Goal: Find specific fact

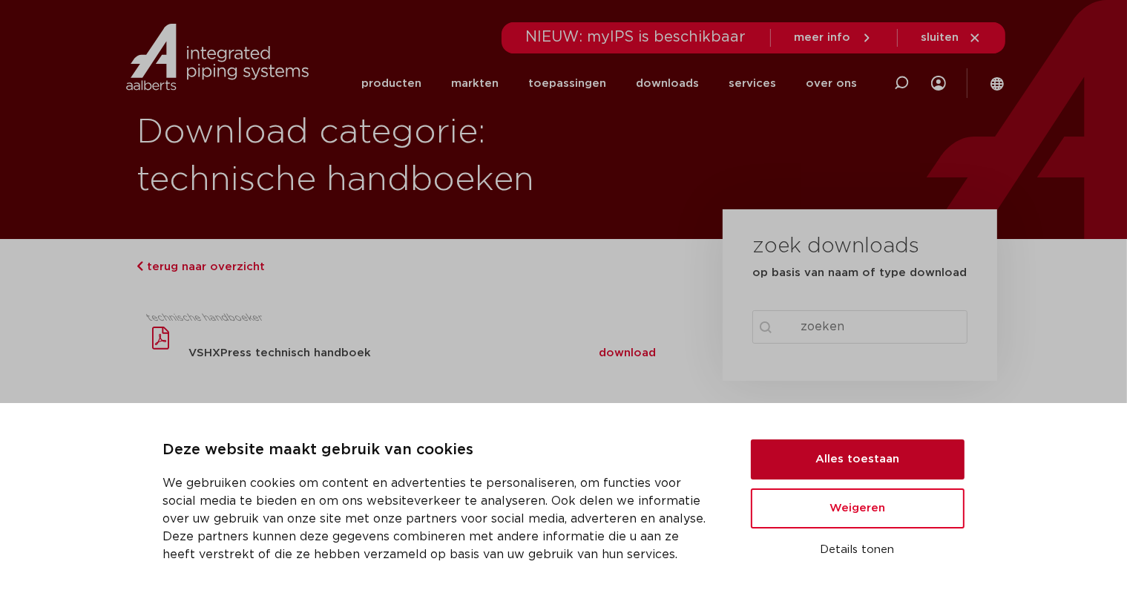
click at [882, 447] on button "Alles toestaan" at bounding box center [858, 459] width 214 height 40
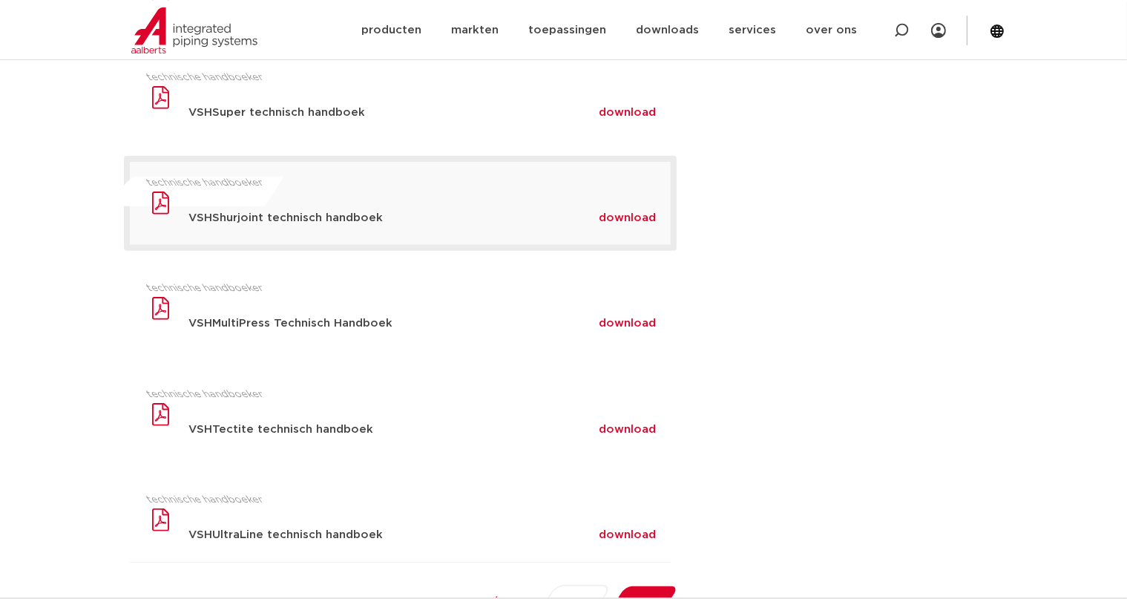
scroll to position [769, 0]
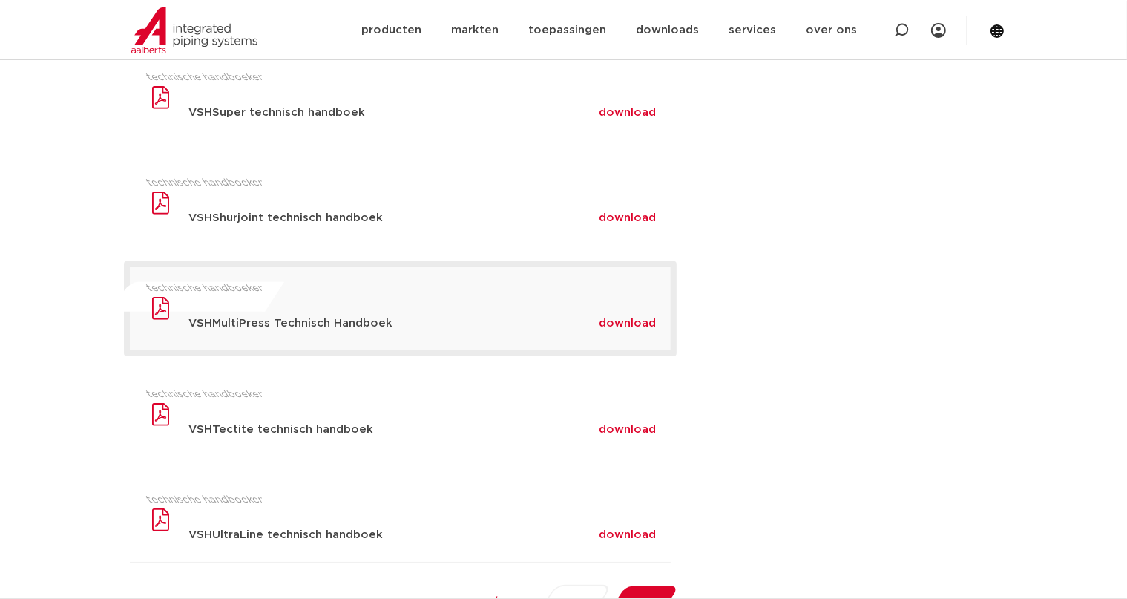
click at [640, 330] on div "download" at bounding box center [635, 324] width 72 height 24
click at [633, 324] on span "download" at bounding box center [627, 323] width 57 height 11
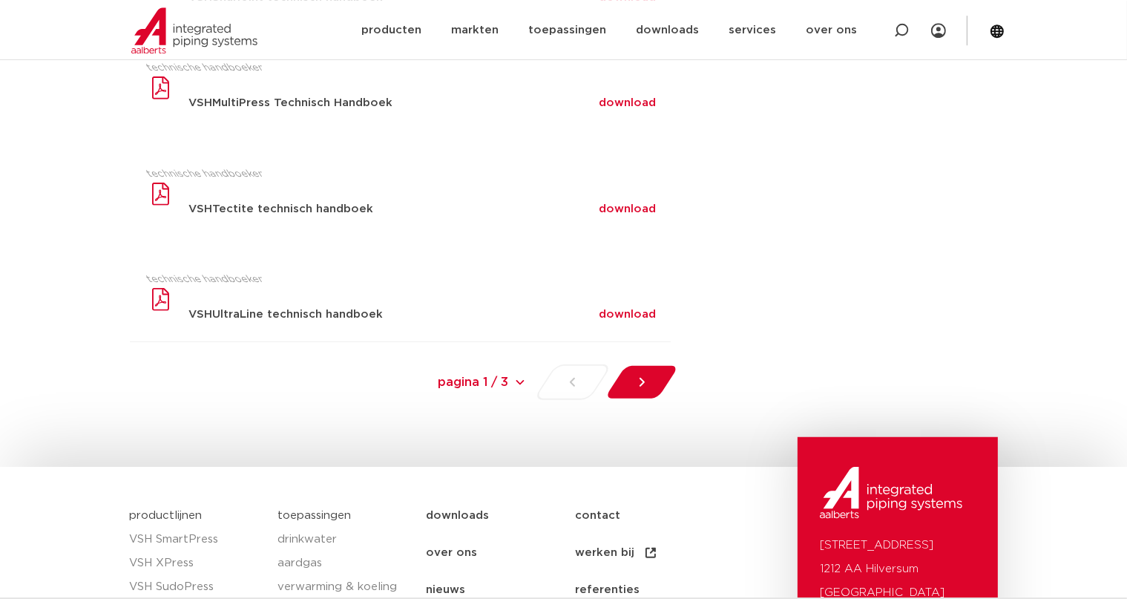
scroll to position [1026, 0]
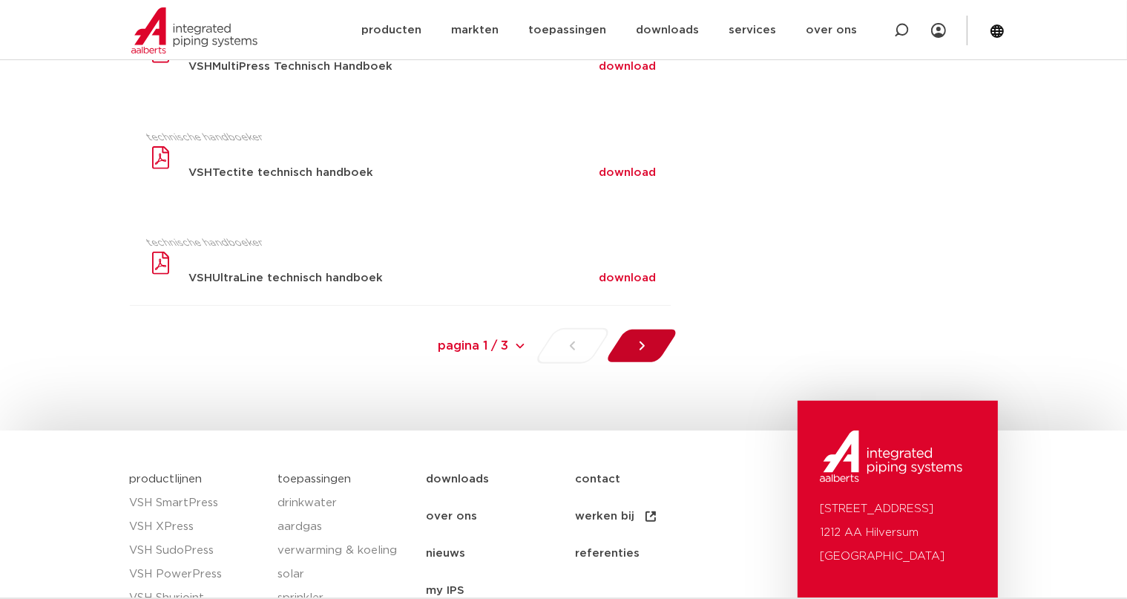
click at [658, 346] on div at bounding box center [641, 346] width 81 height 36
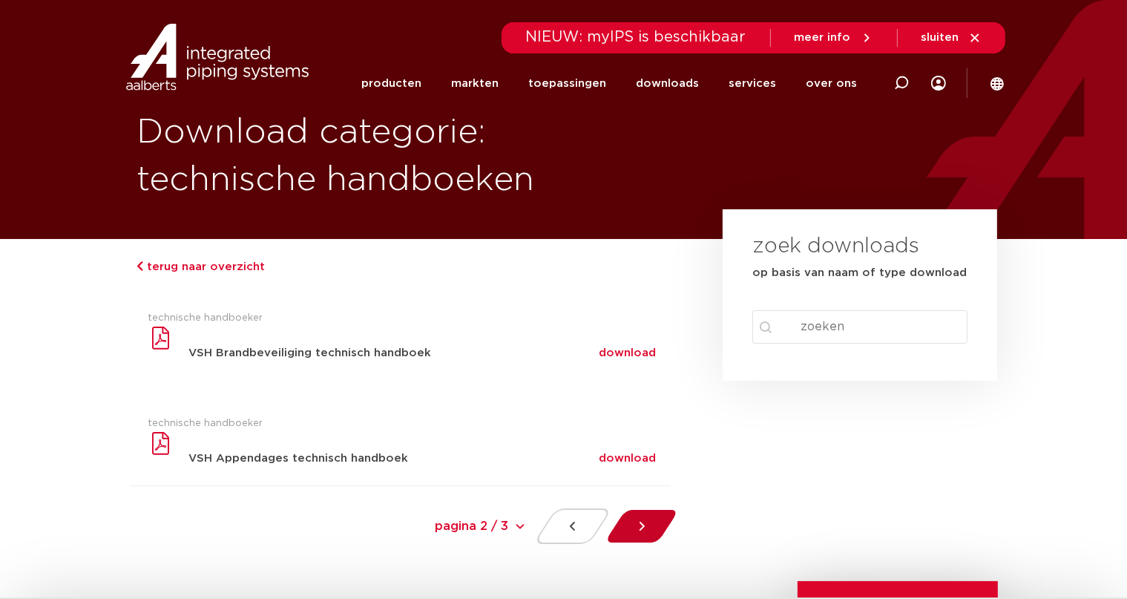
click at [652, 527] on div at bounding box center [641, 526] width 81 height 36
click at [583, 527] on div at bounding box center [572, 526] width 79 height 36
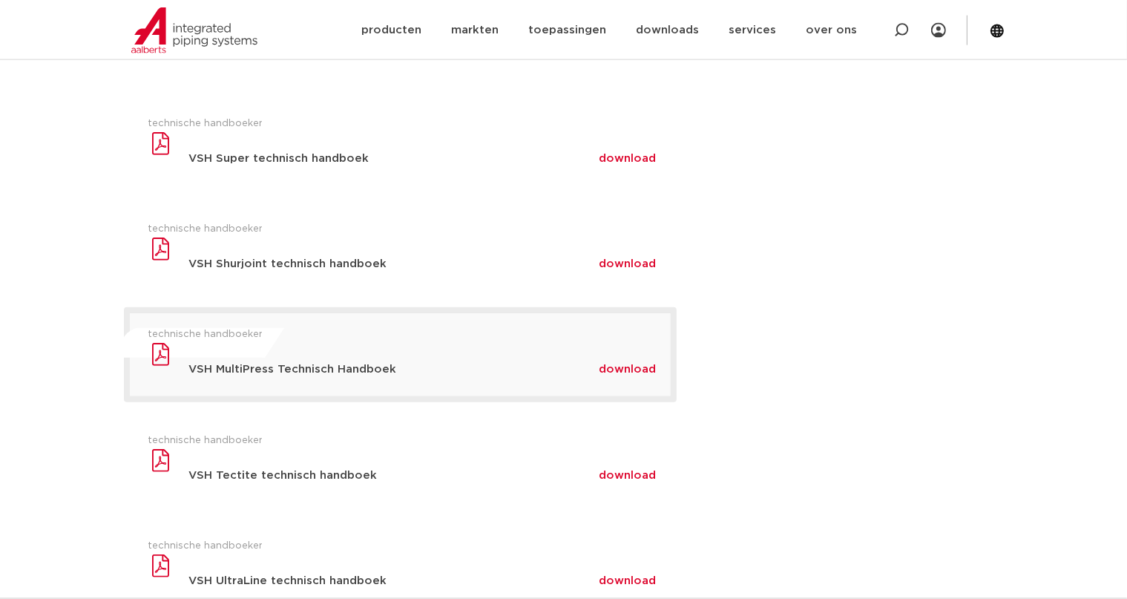
scroll to position [808, 0]
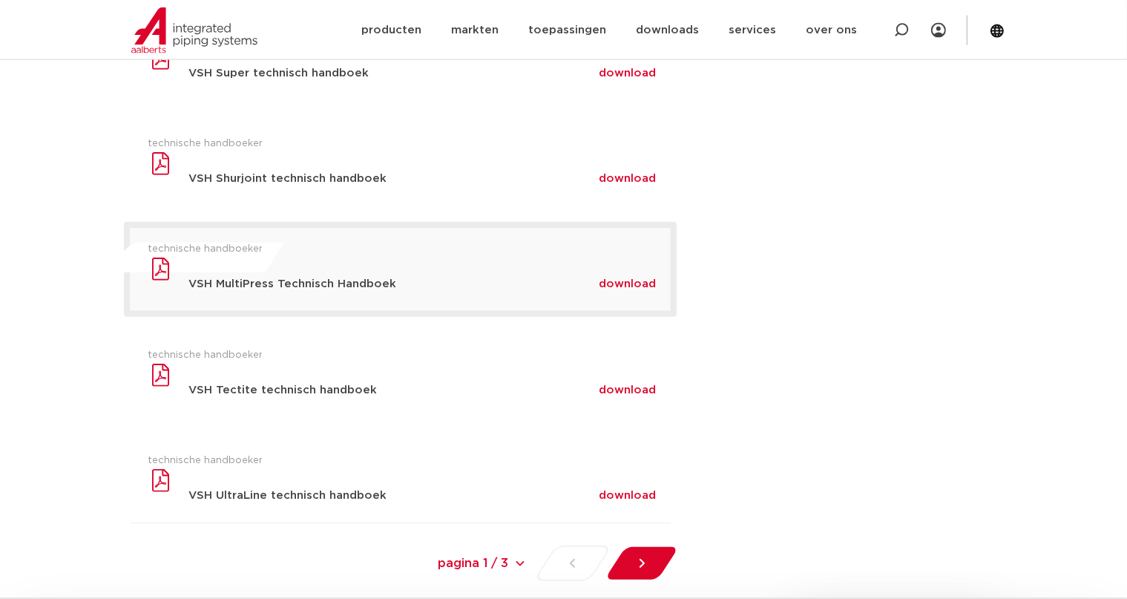
click at [636, 282] on span "download" at bounding box center [627, 283] width 57 height 11
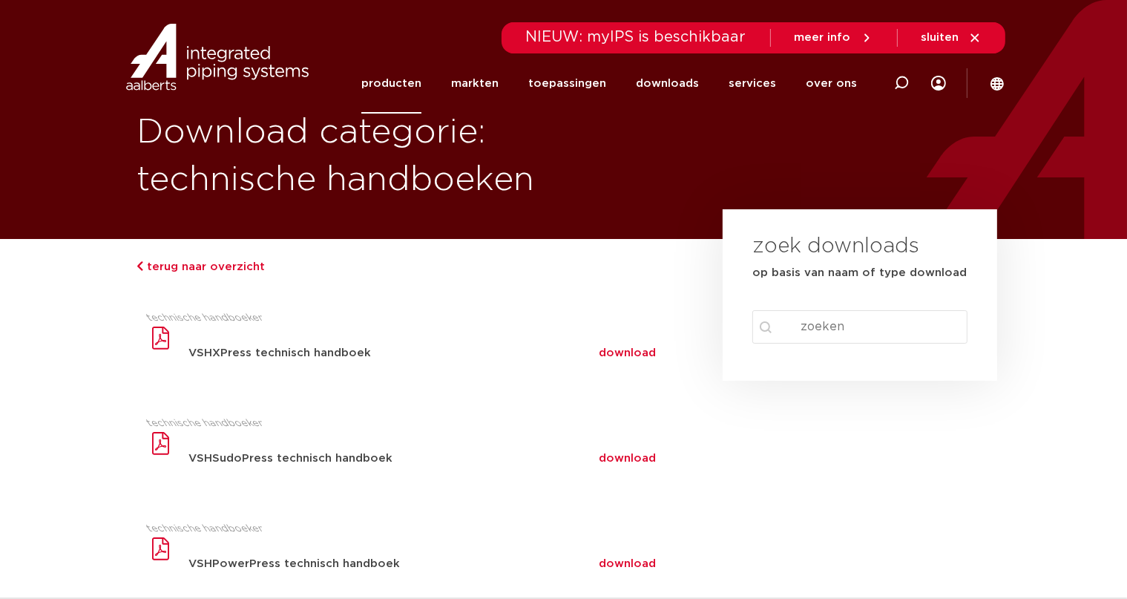
click at [421, 85] on link "producten" at bounding box center [391, 83] width 60 height 60
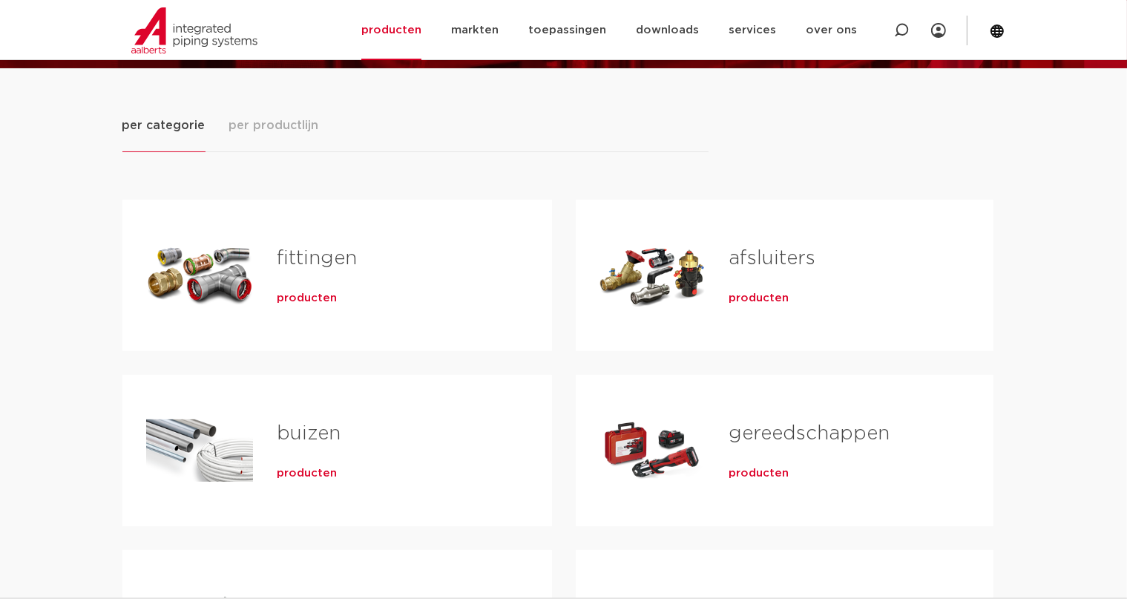
scroll to position [171, 0]
click at [389, 278] on h2 "fittingen" at bounding box center [391, 262] width 228 height 34
click at [309, 298] on span "producten" at bounding box center [307, 298] width 60 height 15
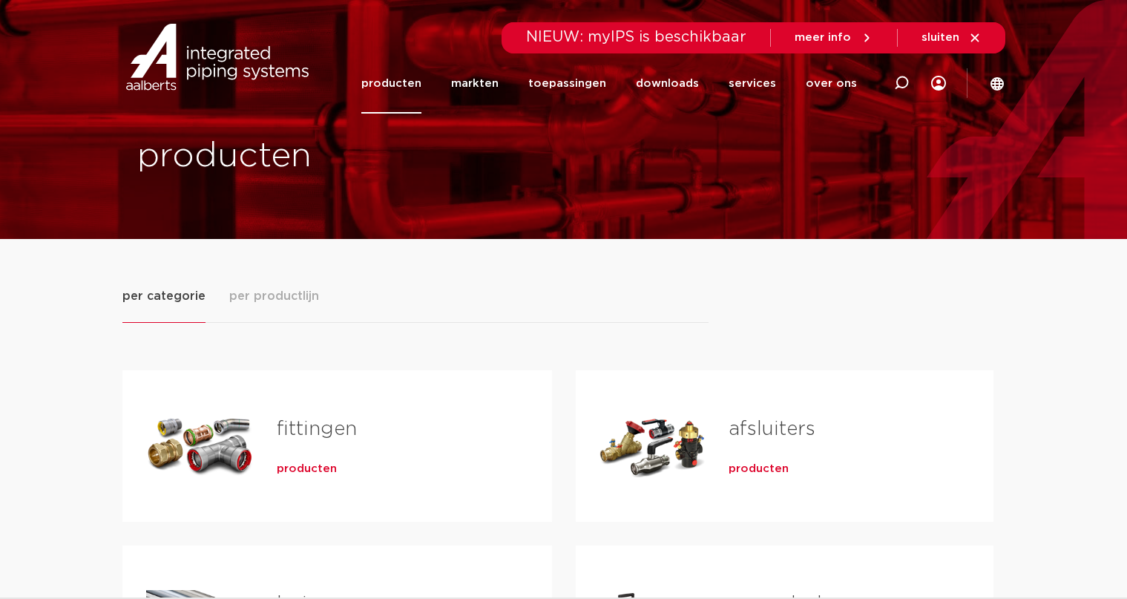
click at [278, 287] on span "per productlijn" at bounding box center [274, 296] width 90 height 18
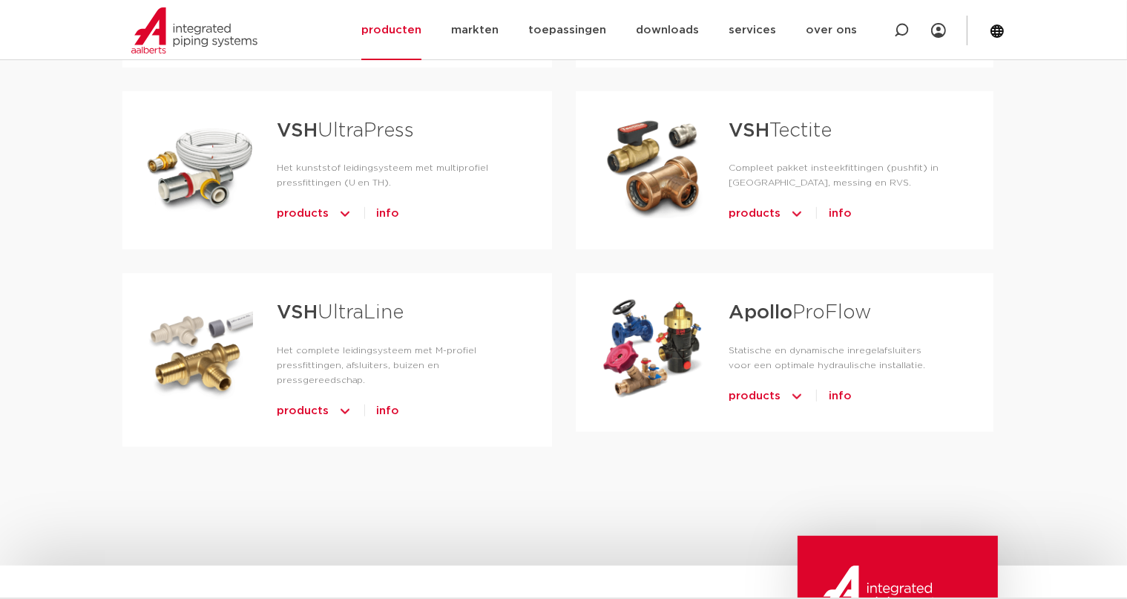
scroll to position [769, 0]
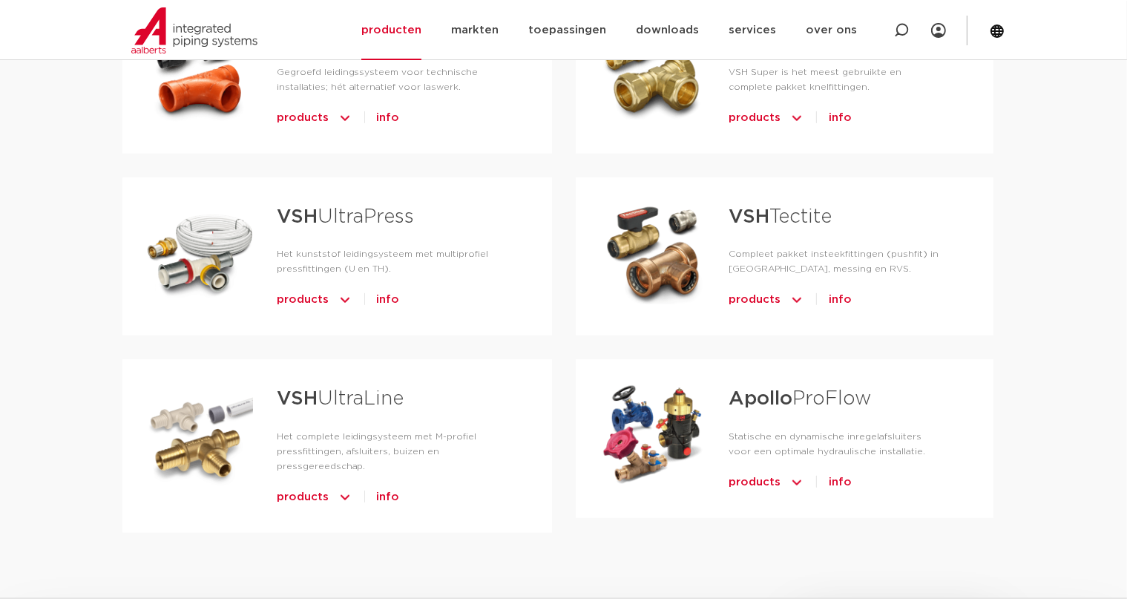
click at [335, 207] on link "VSH UltraPress" at bounding box center [346, 216] width 138 height 19
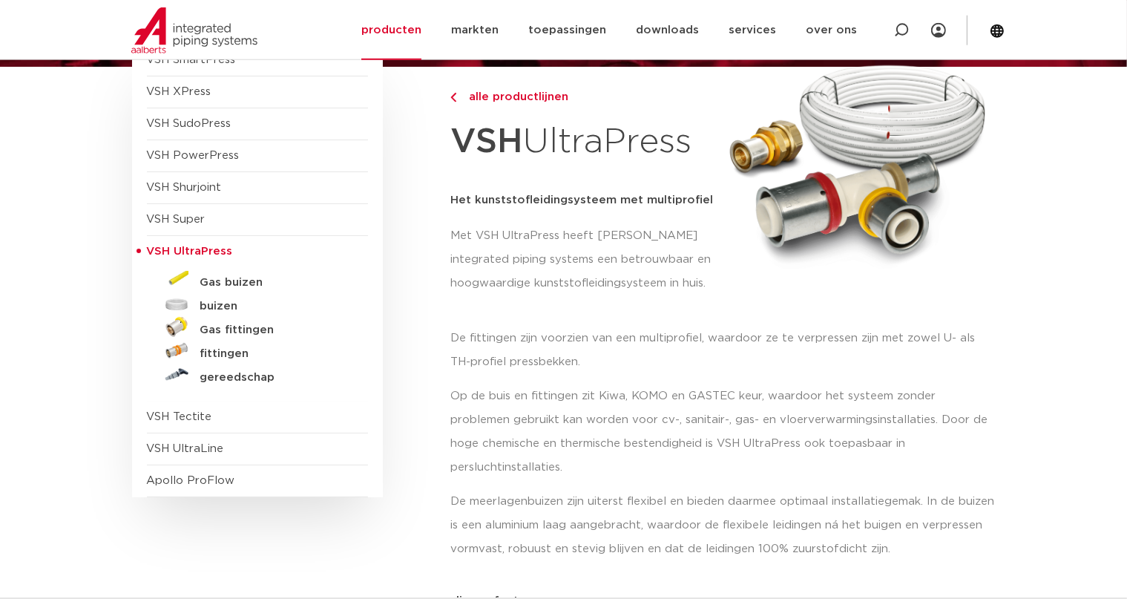
scroll to position [171, 0]
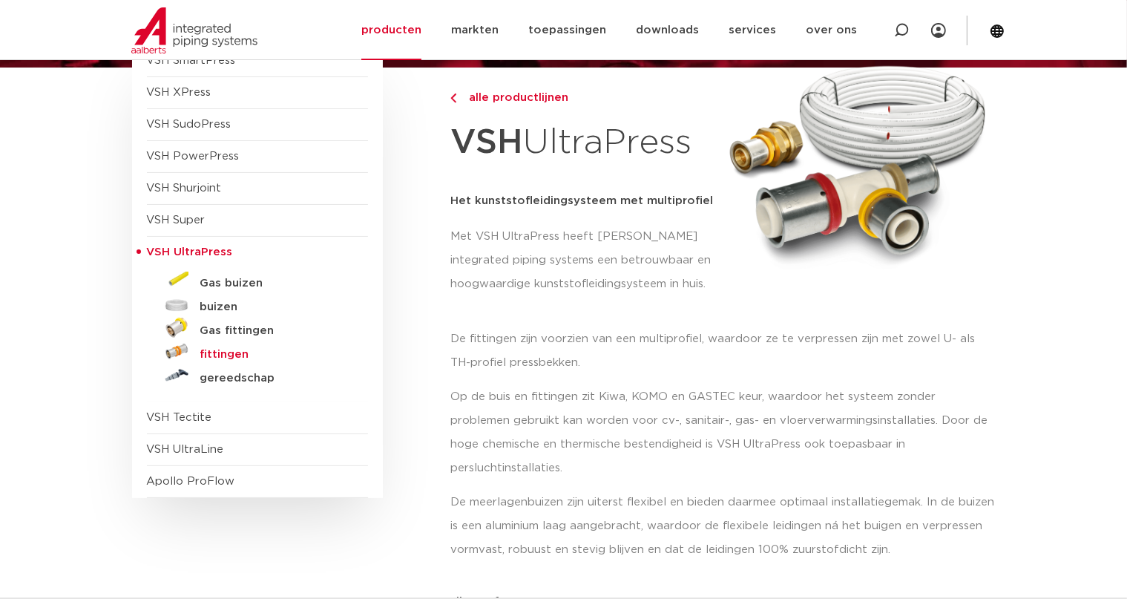
click at [229, 352] on h5 "fittingen" at bounding box center [273, 354] width 147 height 13
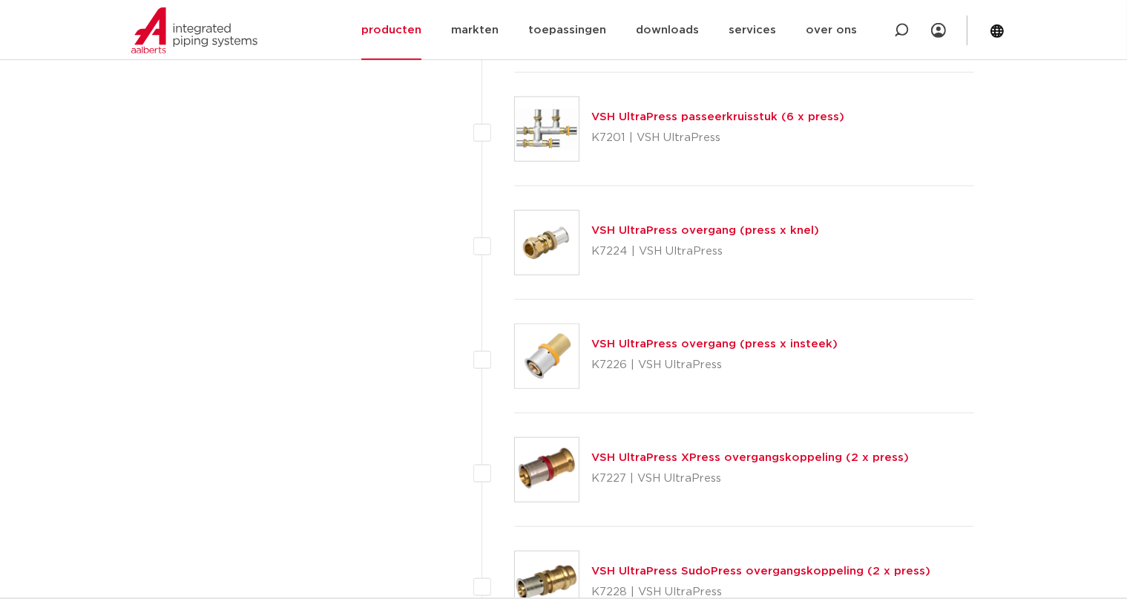
scroll to position [1710, 0]
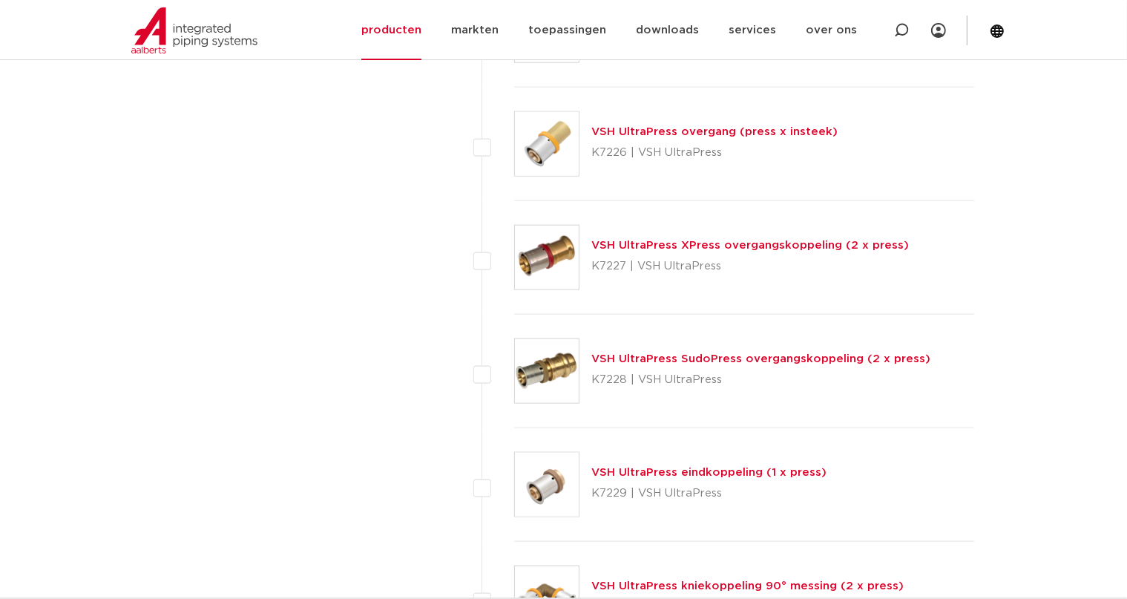
click at [768, 240] on link "VSH UltraPress XPress overgangskoppeling (2 x press)" at bounding box center [751, 245] width 318 height 11
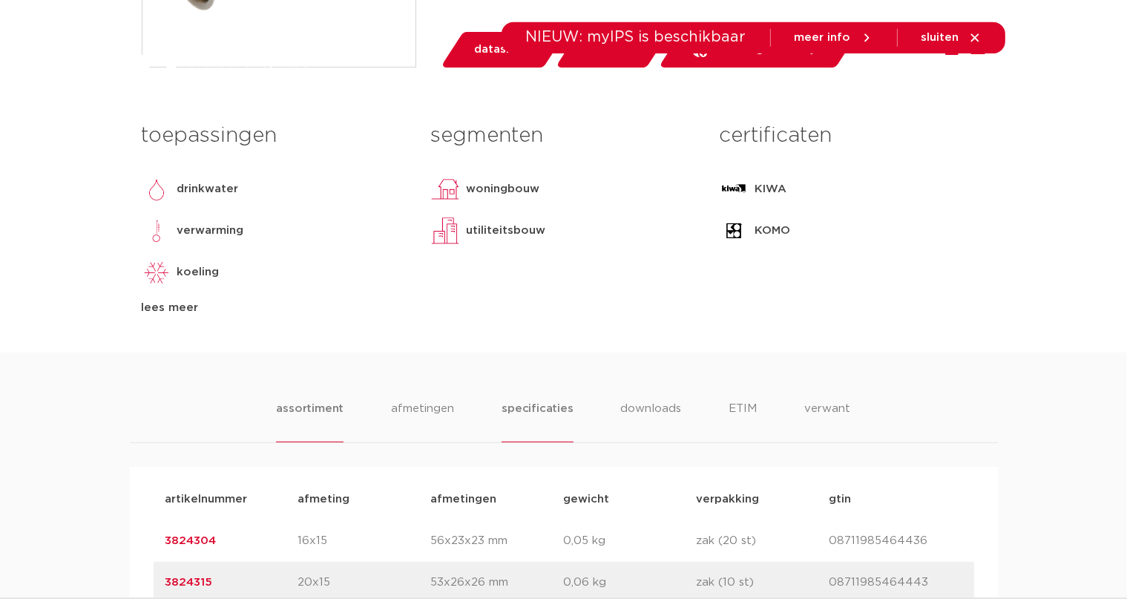
scroll to position [779, 0]
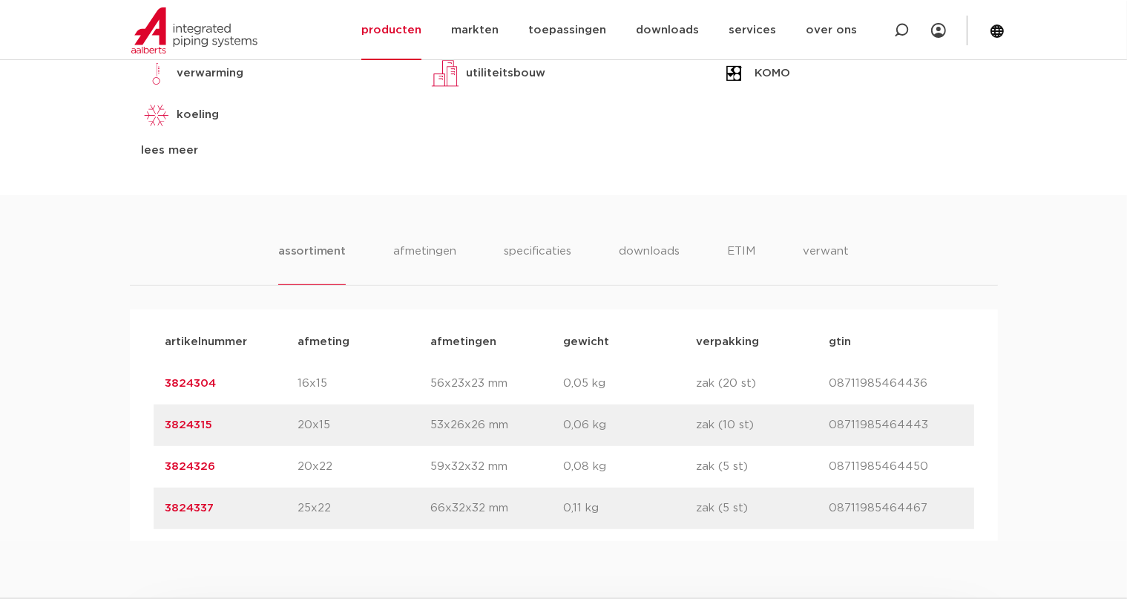
drag, startPoint x: 217, startPoint y: 501, endPoint x: 165, endPoint y: 499, distance: 52.7
click at [165, 499] on div "artikelnummer 3824337 afmeting 25x22 [GEOGRAPHIC_DATA] 66x32x32 mm gewicht 0,11…" at bounding box center [564, 509] width 821 height 42
copy link "3824337"
